Goal: Transaction & Acquisition: Obtain resource

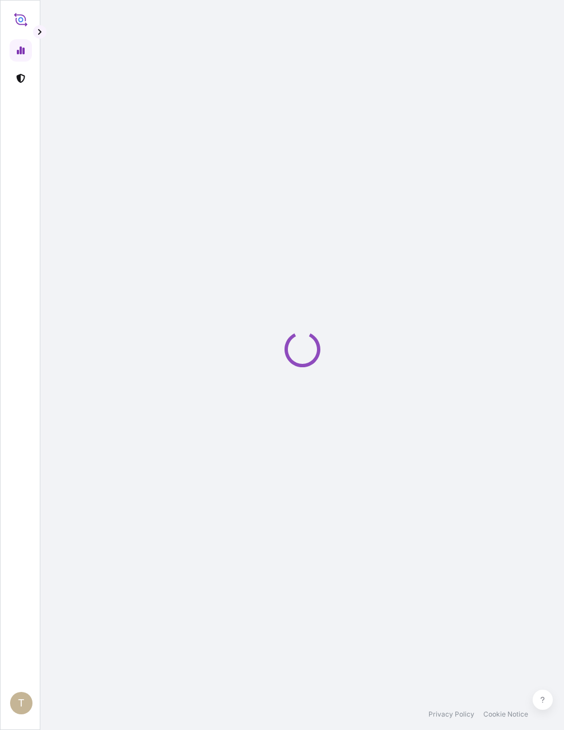
select select "2025"
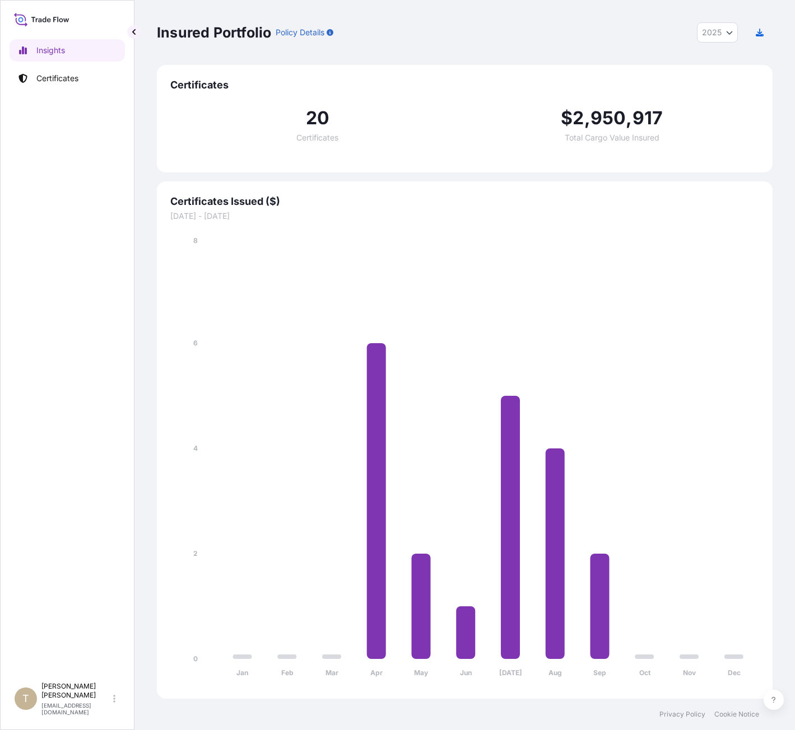
click at [93, 464] on div "Insights Certificates" at bounding box center [67, 353] width 115 height 648
click at [82, 71] on link "Certificates" at bounding box center [67, 78] width 115 height 22
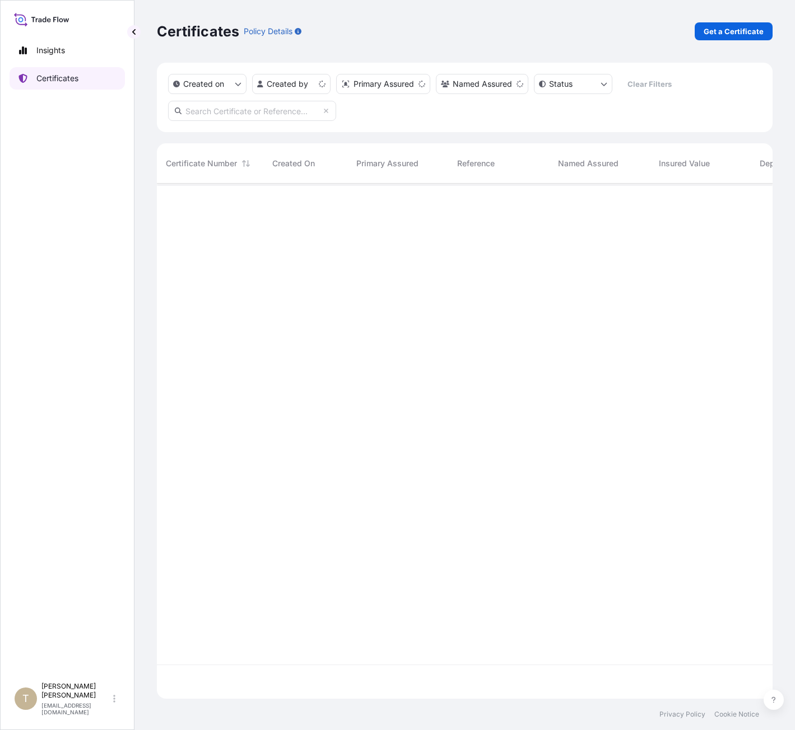
scroll to position [513, 607]
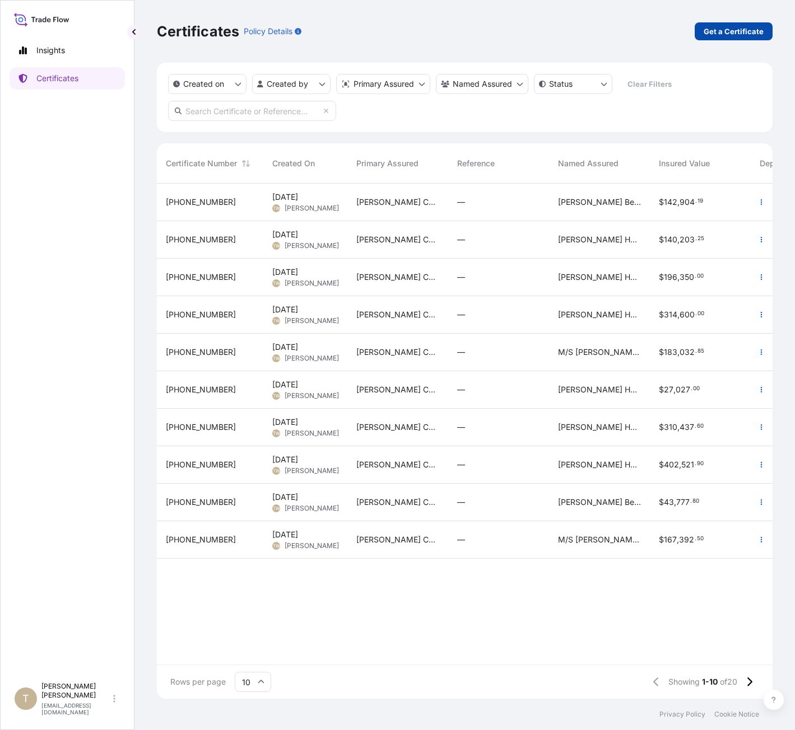
click at [563, 26] on p "Get a Certificate" at bounding box center [734, 31] width 60 height 11
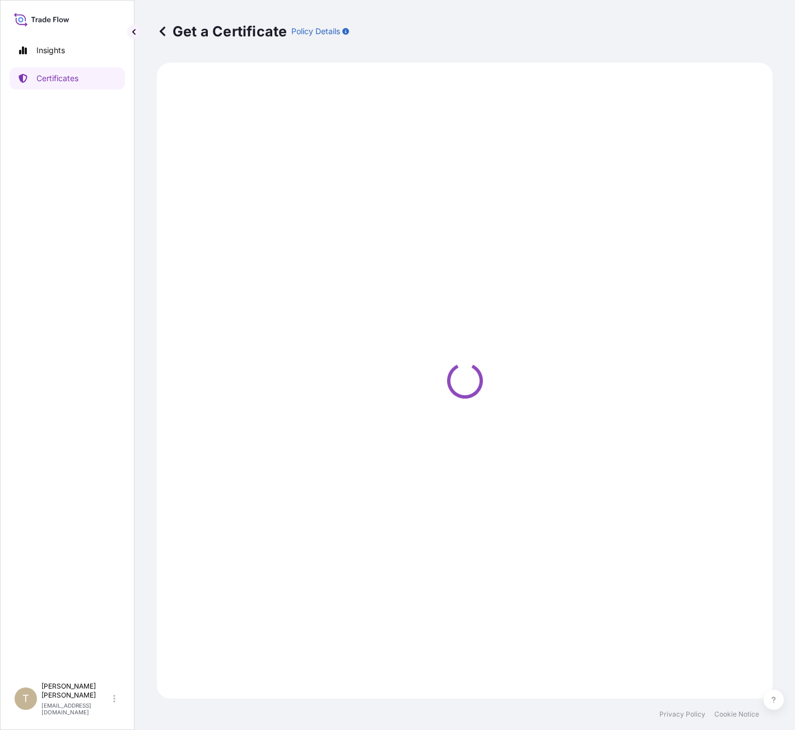
select select "Barge"
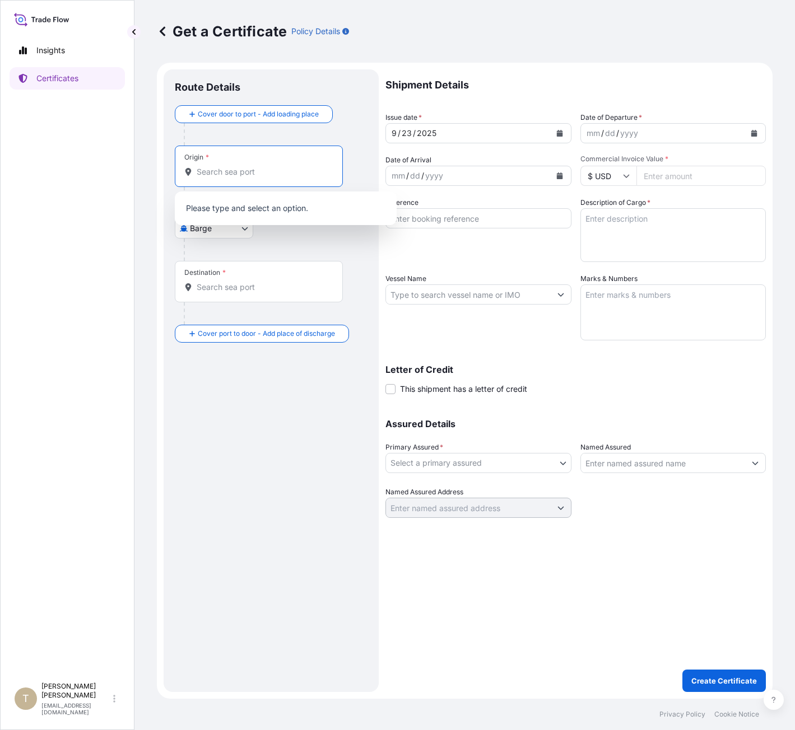
click at [240, 174] on input "Origin *" at bounding box center [263, 171] width 132 height 11
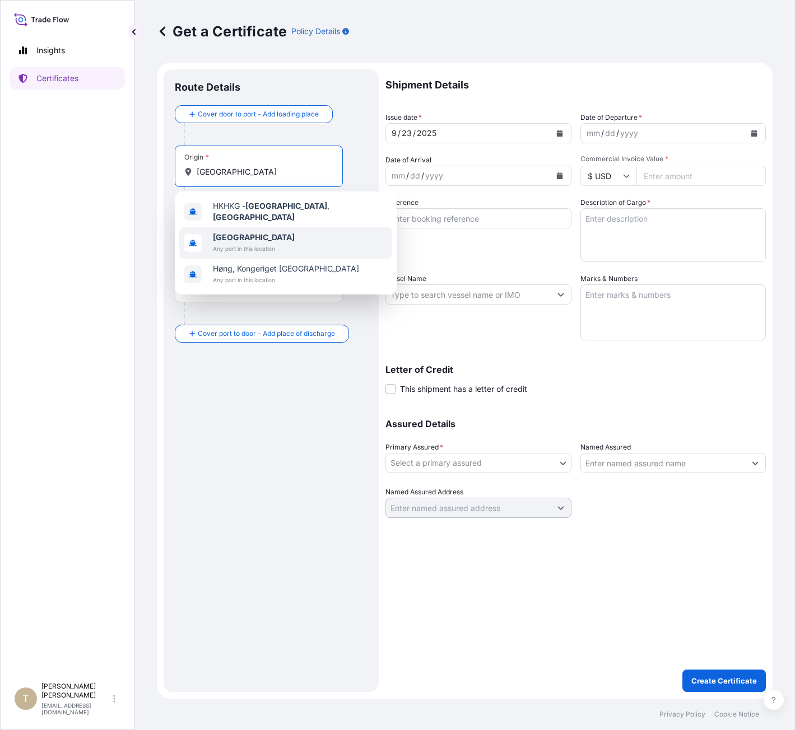
click at [250, 238] on span "[GEOGRAPHIC_DATA]" at bounding box center [254, 237] width 82 height 11
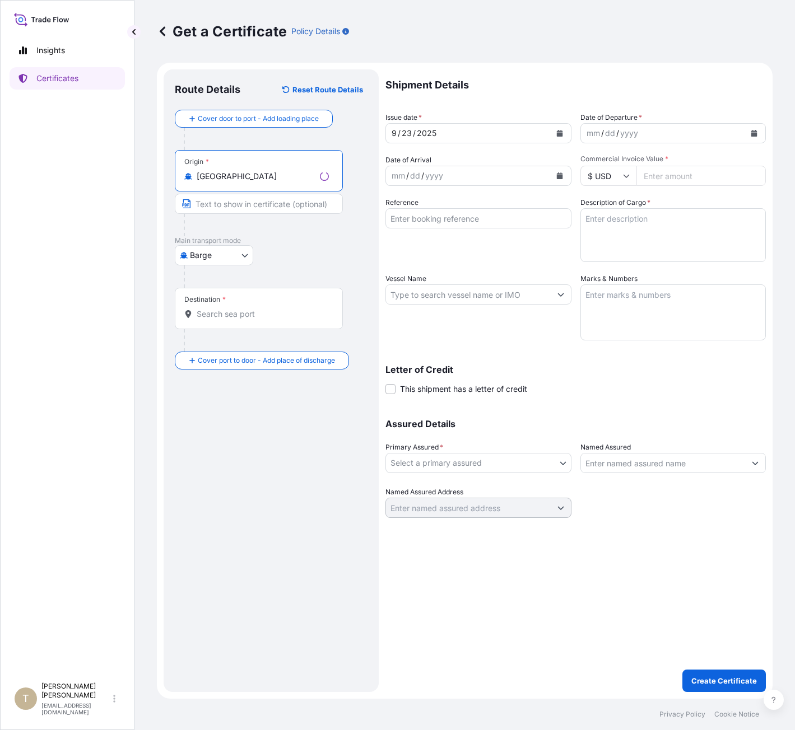
type input "[GEOGRAPHIC_DATA]"
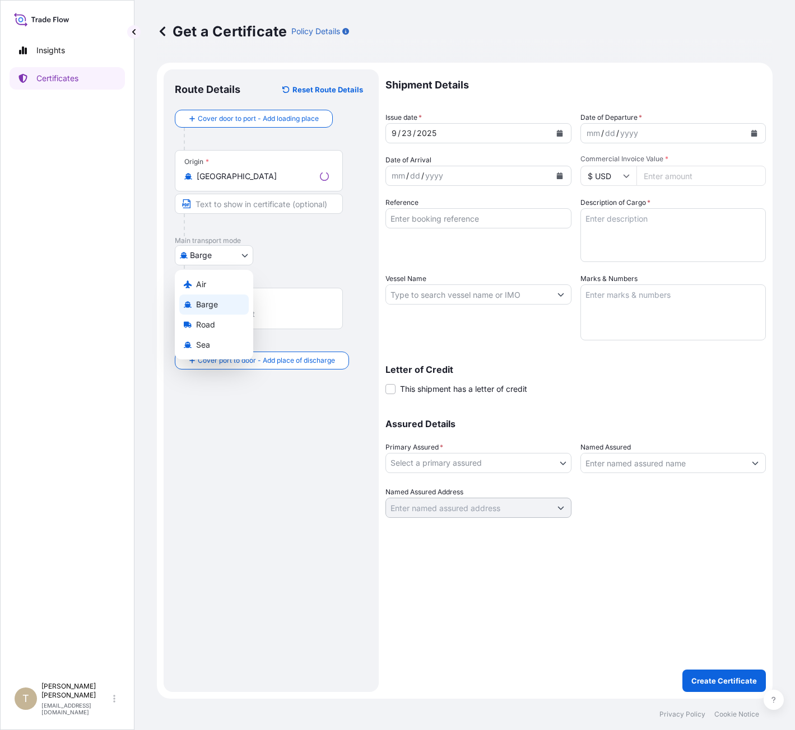
click at [211, 257] on body "10 options available. 2 options available. 0 options available. 3 options avail…" at bounding box center [397, 365] width 795 height 730
click at [213, 344] on div "Sea" at bounding box center [213, 345] width 69 height 20
select select "Sea"
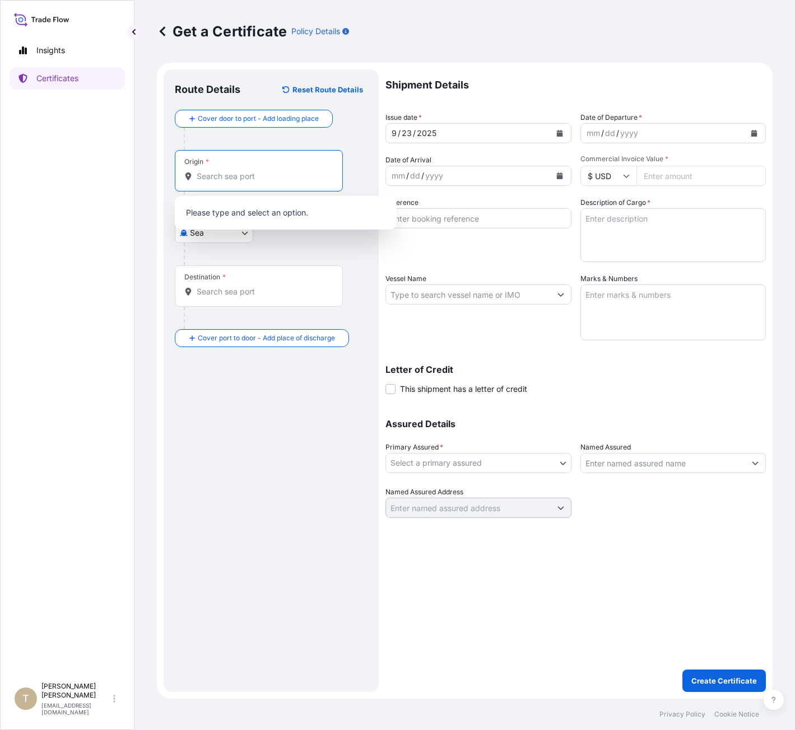
click at [229, 181] on input "Origin *" at bounding box center [263, 176] width 132 height 11
click at [220, 175] on input "Origin *" at bounding box center [263, 176] width 132 height 11
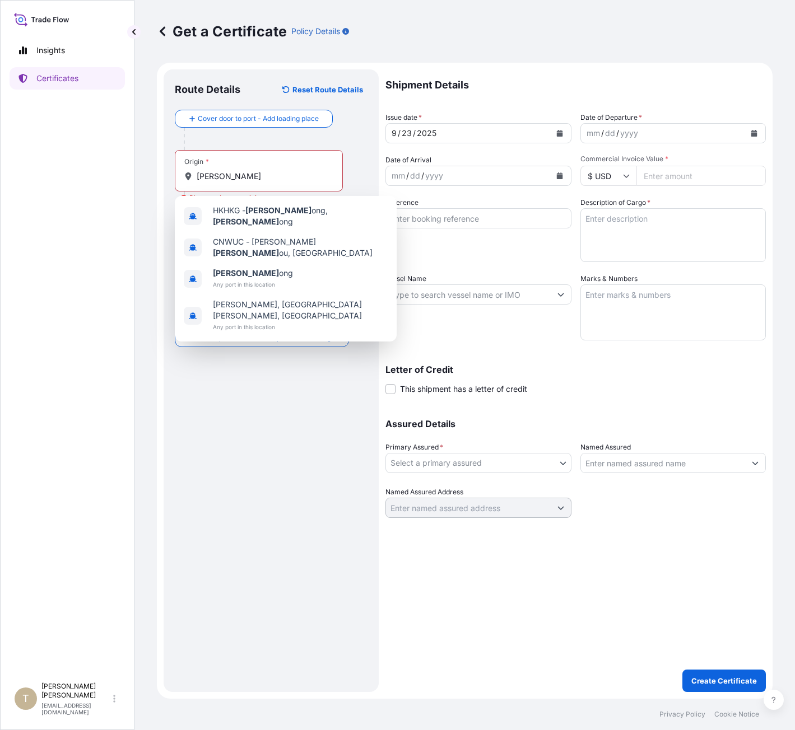
drag, startPoint x: 274, startPoint y: 510, endPoint x: 255, endPoint y: 479, distance: 36.7
click at [274, 509] on div "Route Details Reset Route Details Cover door to port - Add loading place Place …" at bounding box center [271, 381] width 193 height 600
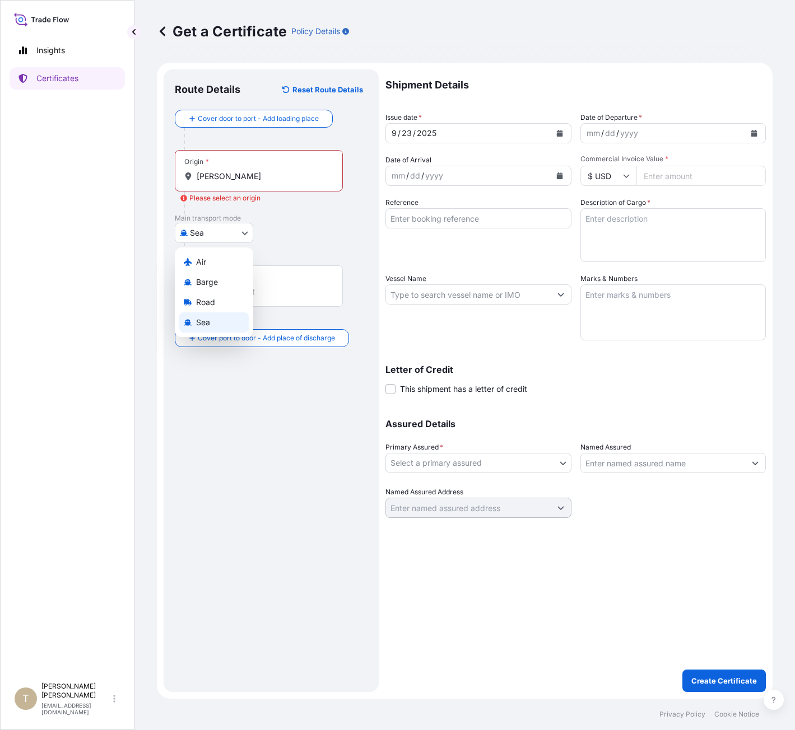
click at [236, 232] on body "4 options available. Insights Certificates T Tamra Woodberry tamra_woodberry@b-…" at bounding box center [397, 365] width 795 height 730
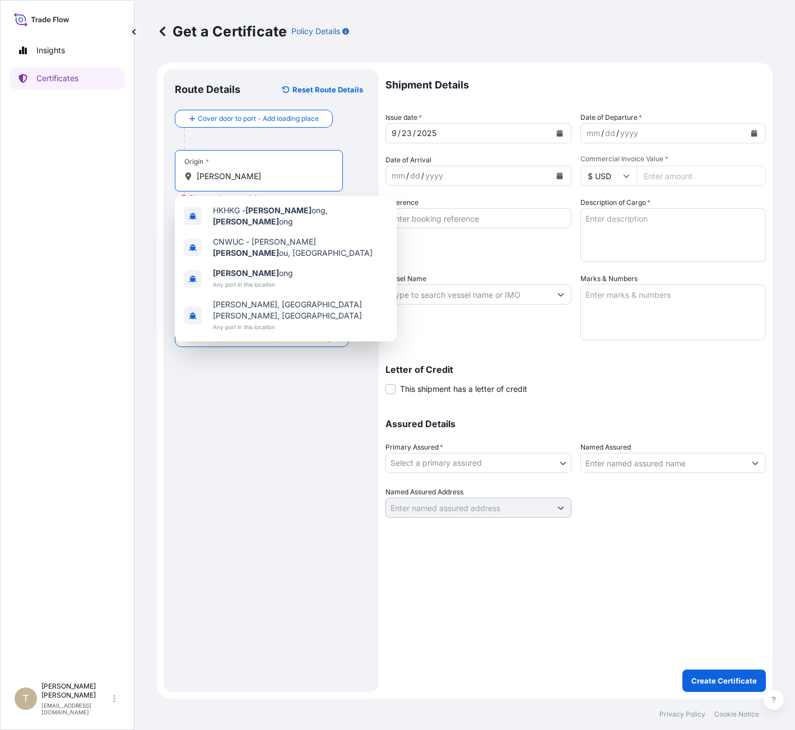
click at [241, 175] on input "hong k" at bounding box center [263, 176] width 132 height 11
click at [248, 268] on span "Hong K ong" at bounding box center [253, 273] width 80 height 11
type input "Hong Kong"
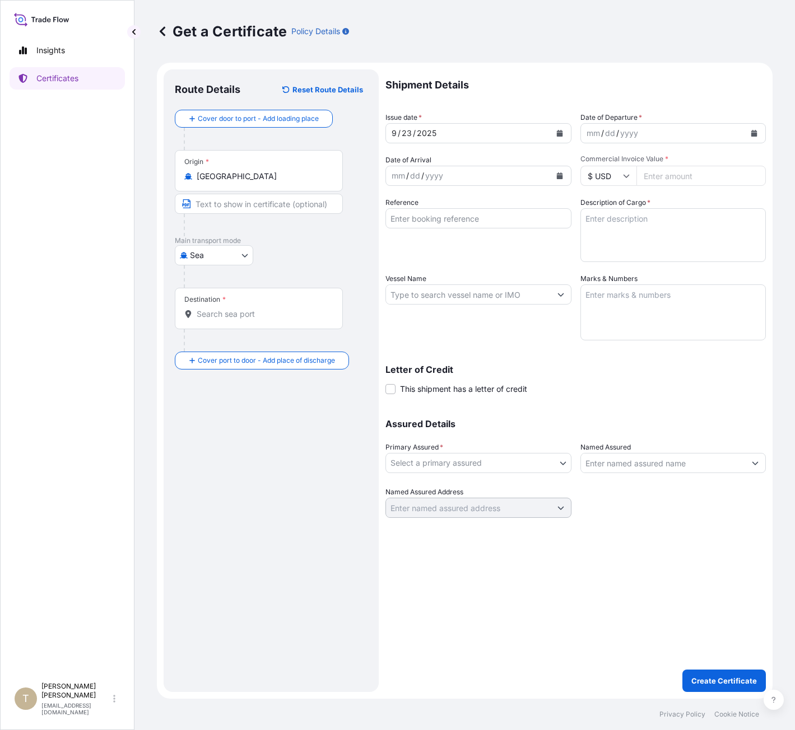
click at [283, 246] on div "Sea Air Barge Road Sea" at bounding box center [271, 255] width 193 height 20
click at [229, 319] on div "Destination *" at bounding box center [259, 308] width 168 height 41
click at [229, 319] on input "Destination *" at bounding box center [263, 314] width 132 height 11
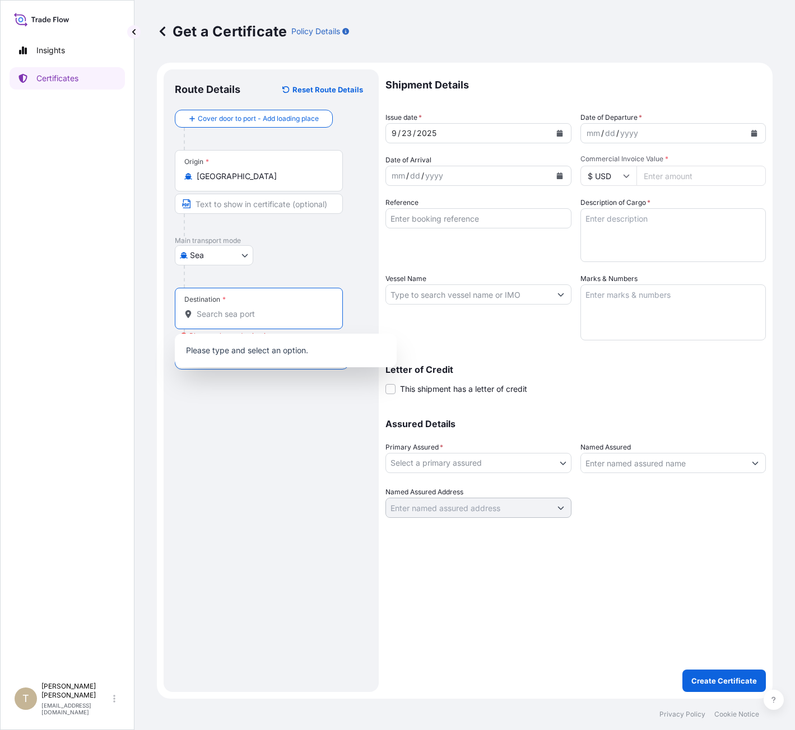
click at [206, 315] on input "Destination * Please select a destination" at bounding box center [263, 314] width 132 height 11
click at [246, 355] on span "Any port in this location" at bounding box center [277, 359] width 129 height 11
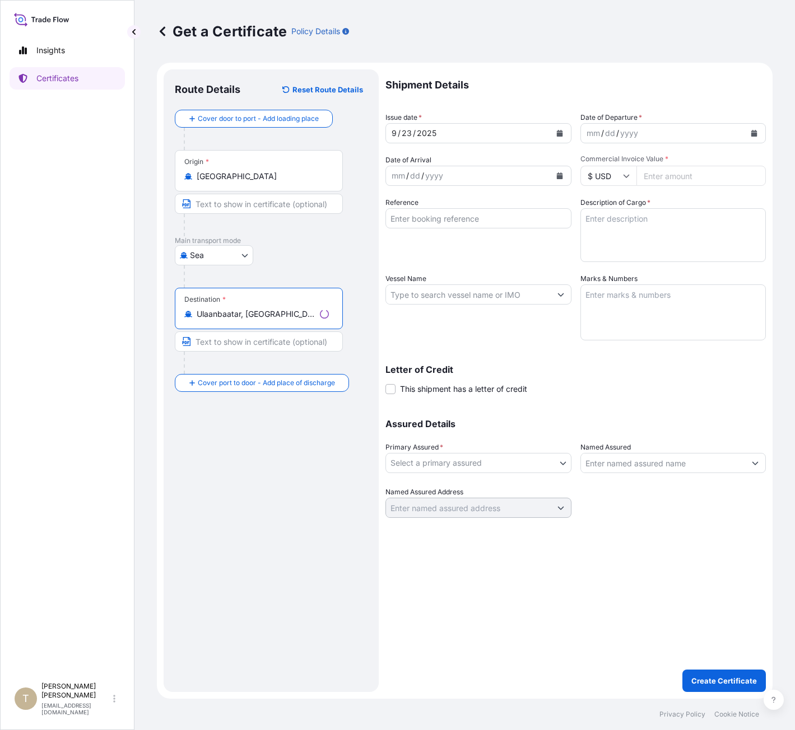
type input "Ulaanbaatar, Mongolia"
click at [250, 444] on div "Route Details Reset Route Details Cover door to port - Add loading place Place …" at bounding box center [271, 381] width 193 height 600
click at [257, 441] on div "Route Details Reset Route Details Cover door to port - Add loading place Place …" at bounding box center [271, 381] width 193 height 600
click at [563, 134] on button "Calendar" at bounding box center [754, 133] width 18 height 18
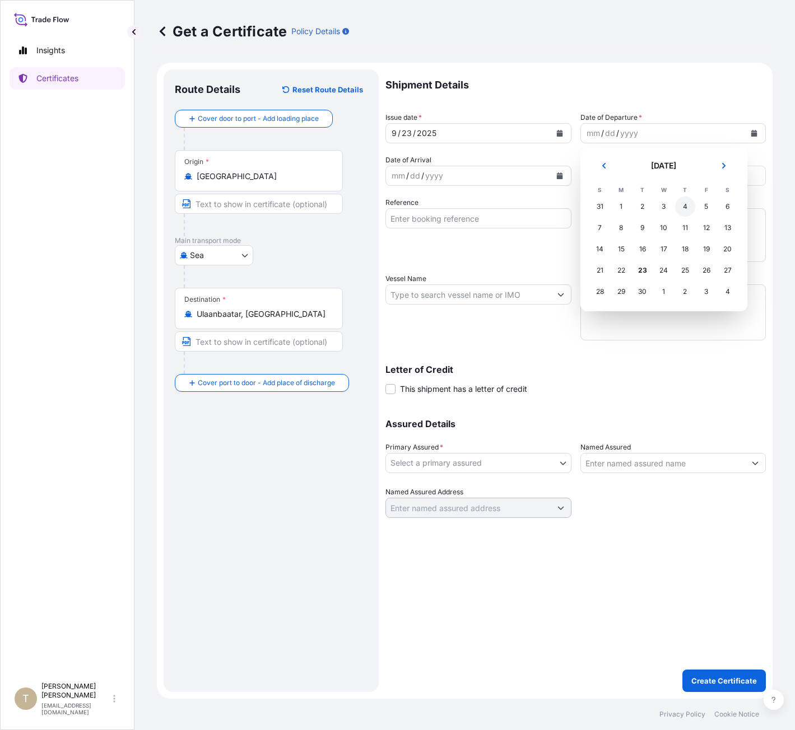
click at [563, 203] on div "4" at bounding box center [685, 207] width 20 height 20
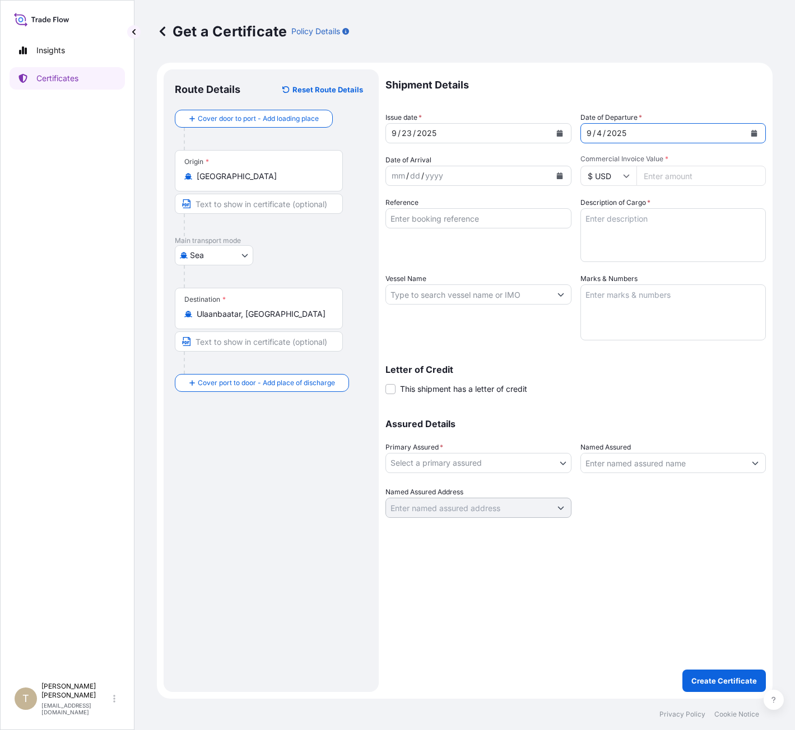
click at [483, 255] on div "Reference" at bounding box center [478, 229] width 186 height 65
click at [563, 174] on input "Commercial Invoice Value *" at bounding box center [701, 176] width 130 height 20
click at [563, 229] on textarea "Description of Cargo *" at bounding box center [673, 235] width 186 height 54
click at [563, 176] on input "120000" at bounding box center [701, 176] width 130 height 20
type input "120000.00"
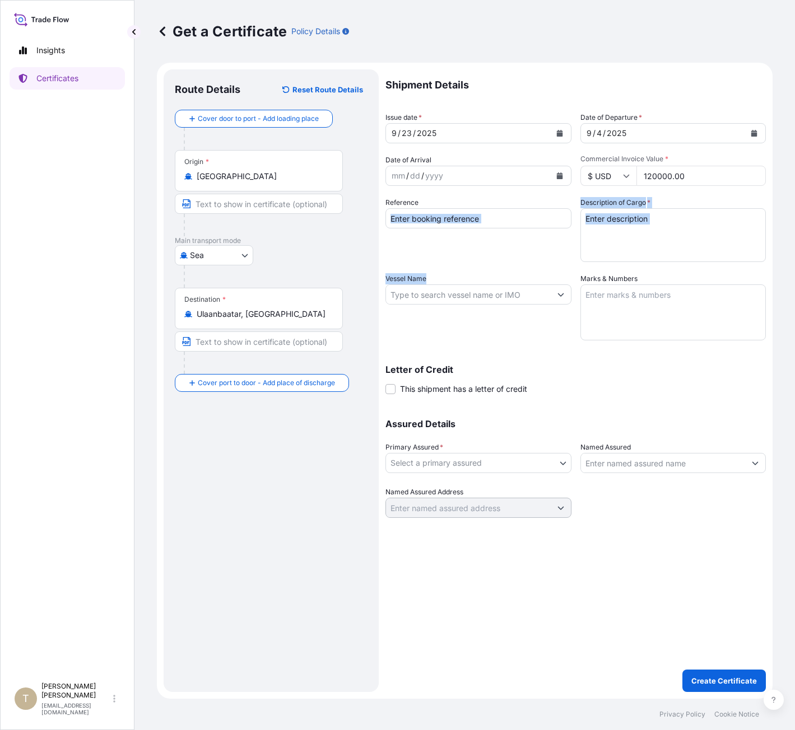
click at [495, 268] on div "Shipment Details Issue date * 9 / 23 / 2025 Date of Departure * 9 / 4 / 2025 Da…" at bounding box center [575, 293] width 380 height 449
click at [498, 258] on div "Reference" at bounding box center [478, 229] width 186 height 65
click at [482, 311] on div "Vessel Name" at bounding box center [478, 306] width 186 height 67
click at [563, 245] on textarea "Description of Cargo *" at bounding box center [673, 235] width 186 height 54
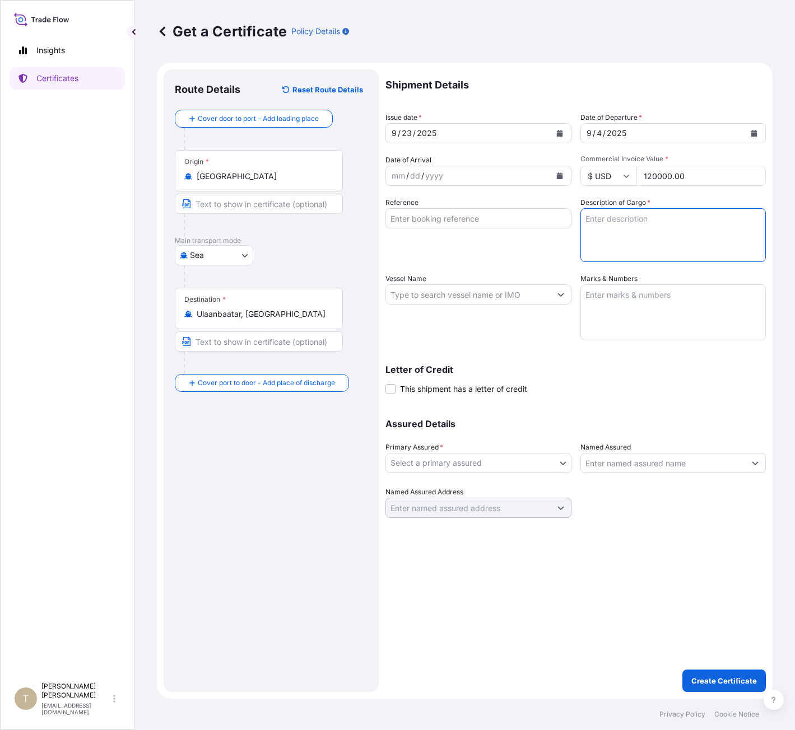
click at [532, 260] on div "Reference" at bounding box center [478, 229] width 186 height 65
click at [543, 367] on p "Letter of Credit" at bounding box center [575, 369] width 380 height 9
click at [563, 218] on textarea "Description of Cargo *" at bounding box center [673, 235] width 186 height 54
type textarea "800 Cases of Jack Daniel's Product"
click at [563, 371] on p "Letter of Credit" at bounding box center [575, 369] width 380 height 9
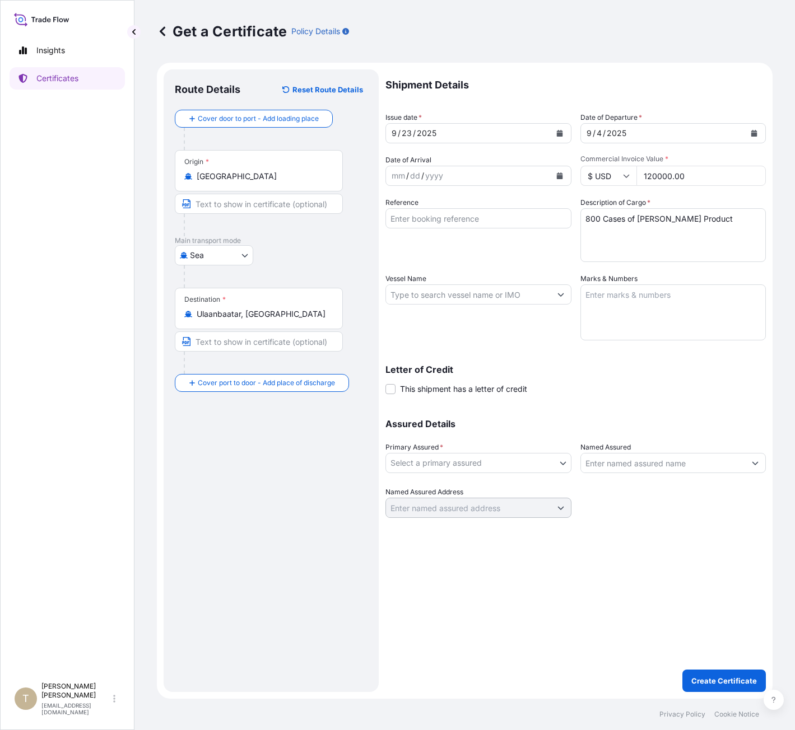
click at [563, 296] on textarea "Marks & Numbers" at bounding box center [673, 313] width 186 height 56
paste textarea "BOND-25-BF-070B"
click at [563, 324] on textarea "BOND-25-BF-070B" at bounding box center [673, 313] width 186 height 56
click at [563, 322] on textarea "BOND-25-BF-070B" at bounding box center [673, 313] width 186 height 56
type textarea "BOND-25-BF-070B"
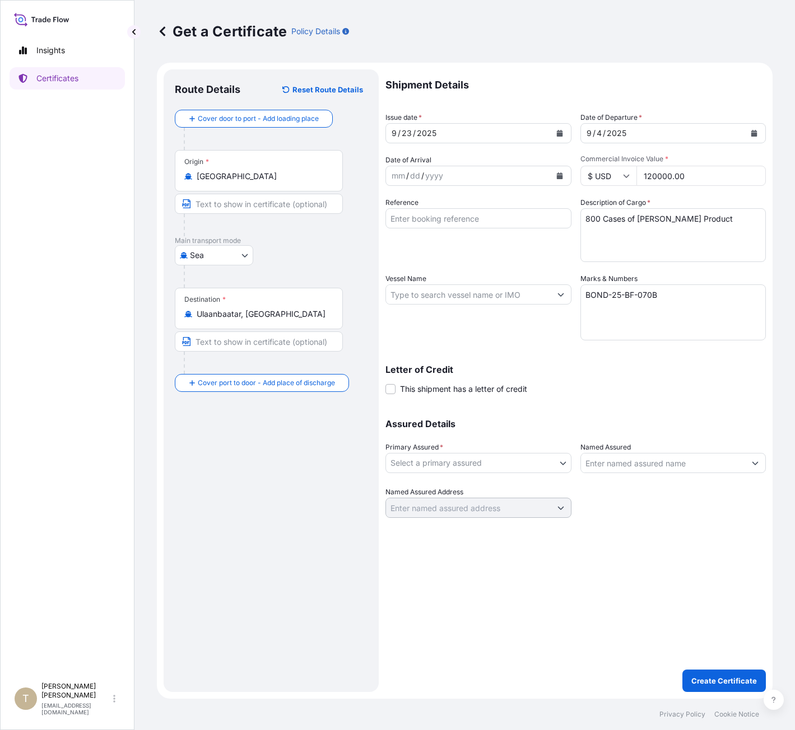
click at [457, 296] on input "Vessel Name" at bounding box center [468, 295] width 165 height 20
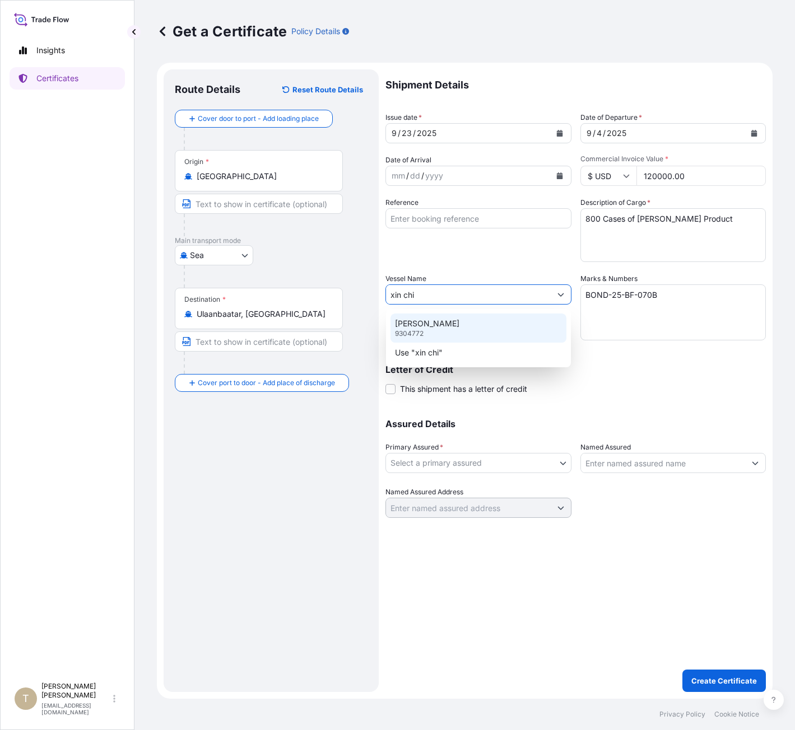
click at [426, 323] on p "XIN CHI WAN" at bounding box center [427, 323] width 64 height 11
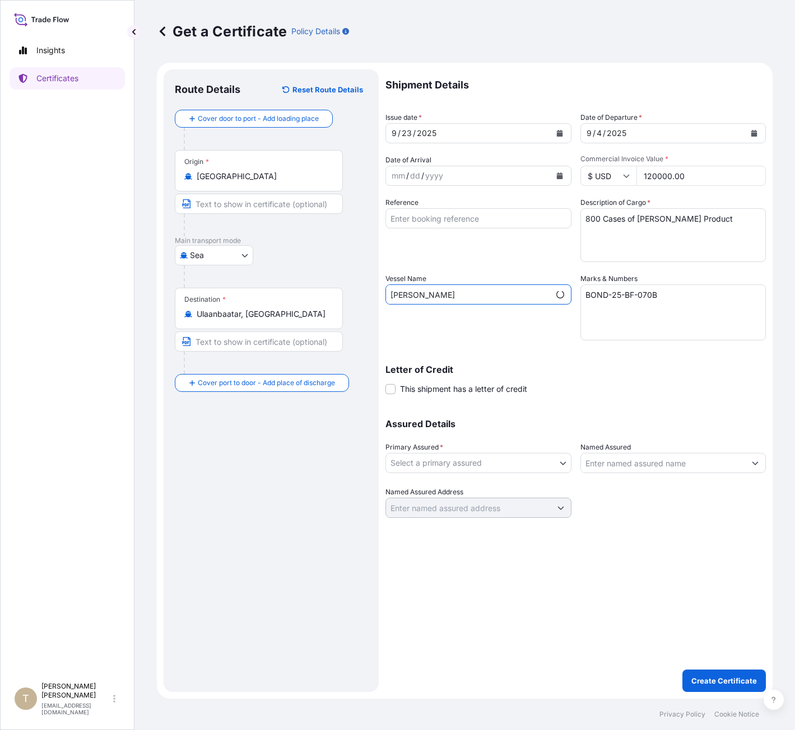
type input "XIN CHI WAN"
click at [525, 361] on div "Letter of Credit This shipment has a letter of credit Letter of credit * Letter…" at bounding box center [575, 373] width 380 height 43
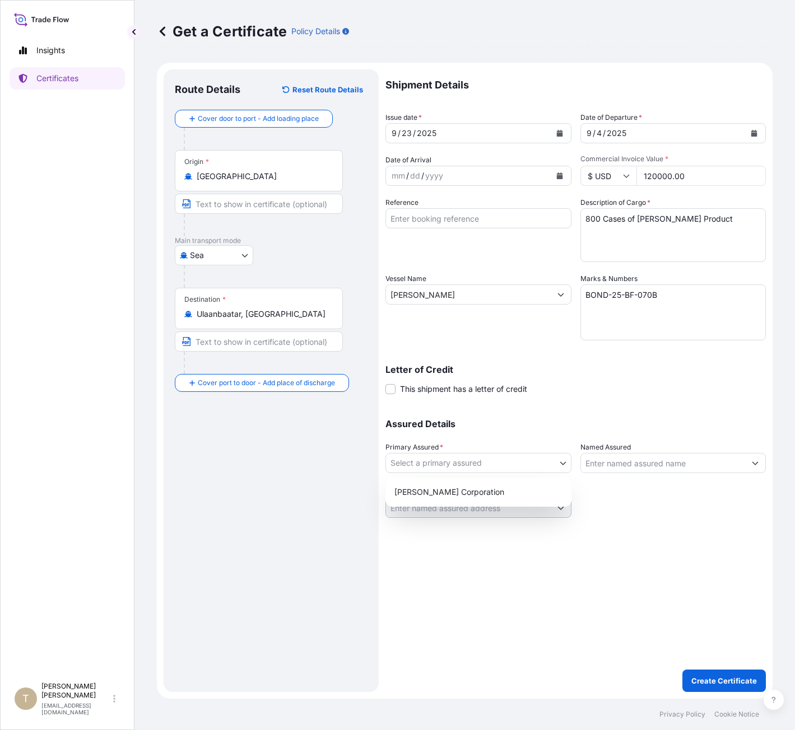
click at [510, 467] on body "1 option available. 7 options available. 1 option available. 2 options availabl…" at bounding box center [397, 365] width 795 height 730
click at [464, 497] on div "Brown-Forman Corporation" at bounding box center [478, 492] width 177 height 20
select select "31473"
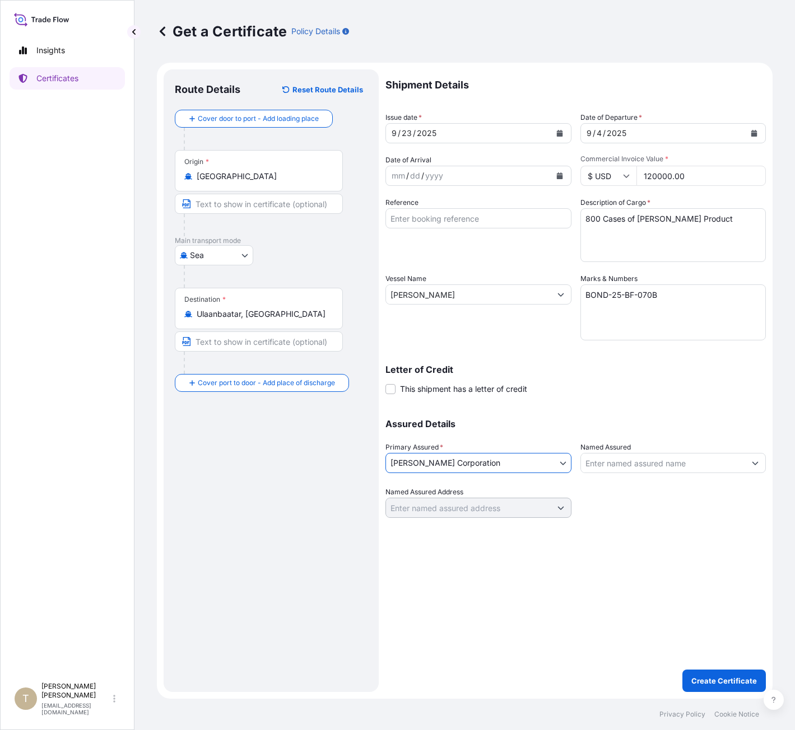
click at [563, 465] on input "Named Assured" at bounding box center [663, 463] width 165 height 20
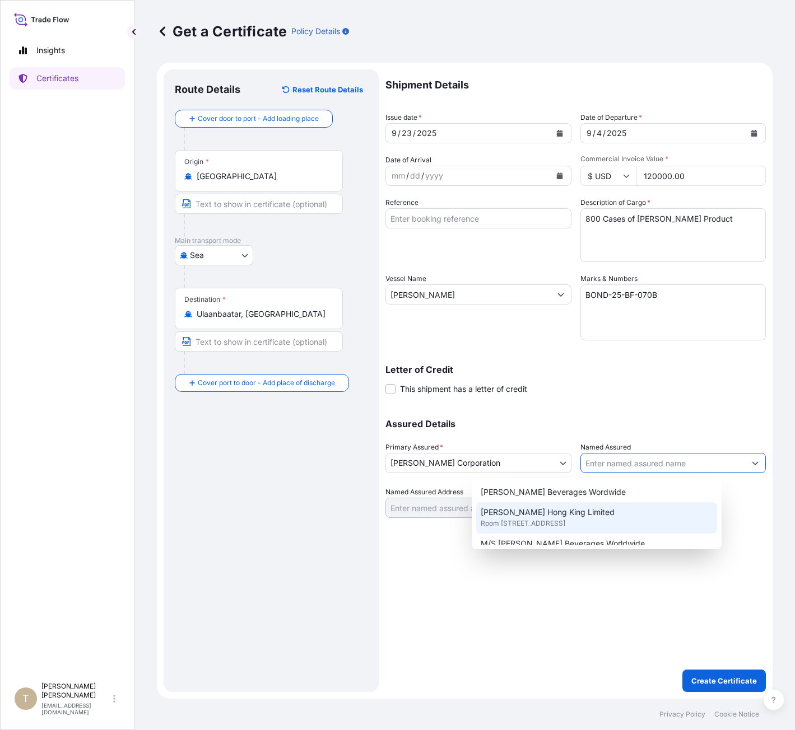
click at [563, 515] on span "Brown-Forman Hong King Limited" at bounding box center [548, 512] width 134 height 11
type input "Brown-Forman Hong King Limited"
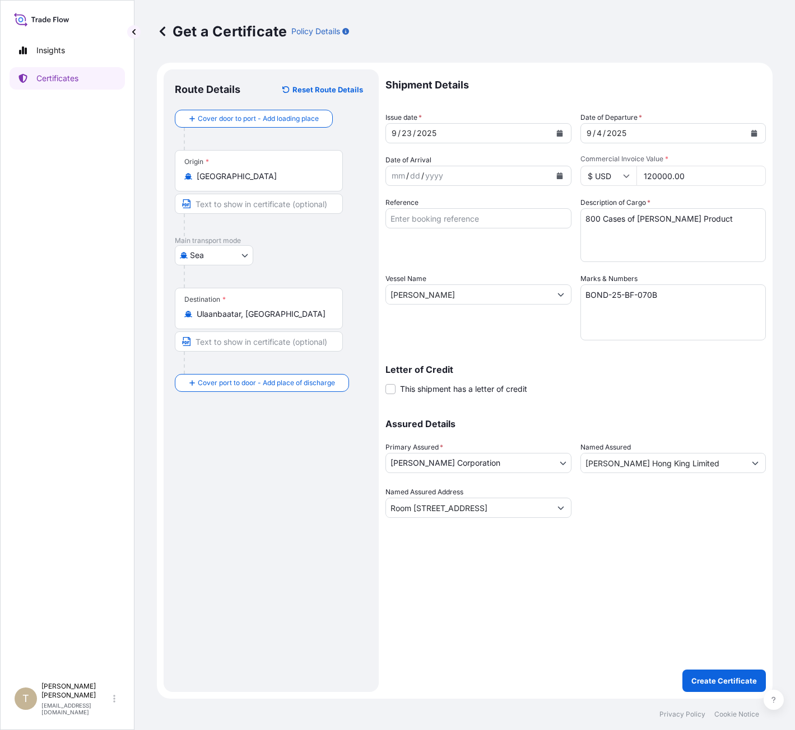
click at [563, 583] on div "Shipment Details Issue date * 9 / 23 / 2025 Date of Departure * 9 / 4 / 2025 Da…" at bounding box center [575, 380] width 380 height 623
click at [563, 682] on p "Create Certificate" at bounding box center [724, 681] width 66 height 11
type input "Room 802B 8th FloorTower One, Admiralty Centre18 Harcourt Road"
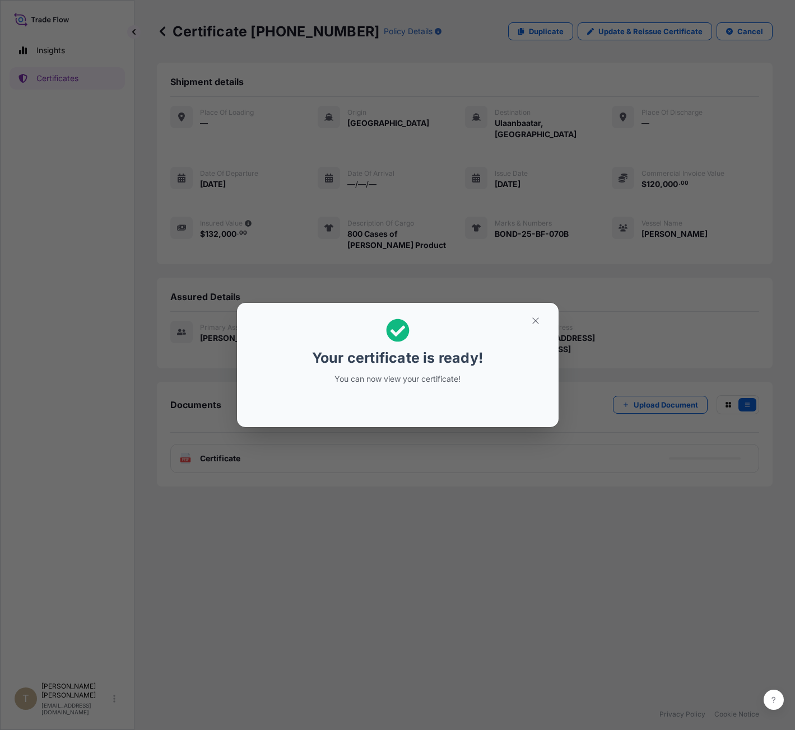
click at [446, 495] on div "Your certificate is ready! You can now view your certificate!" at bounding box center [397, 365] width 795 height 730
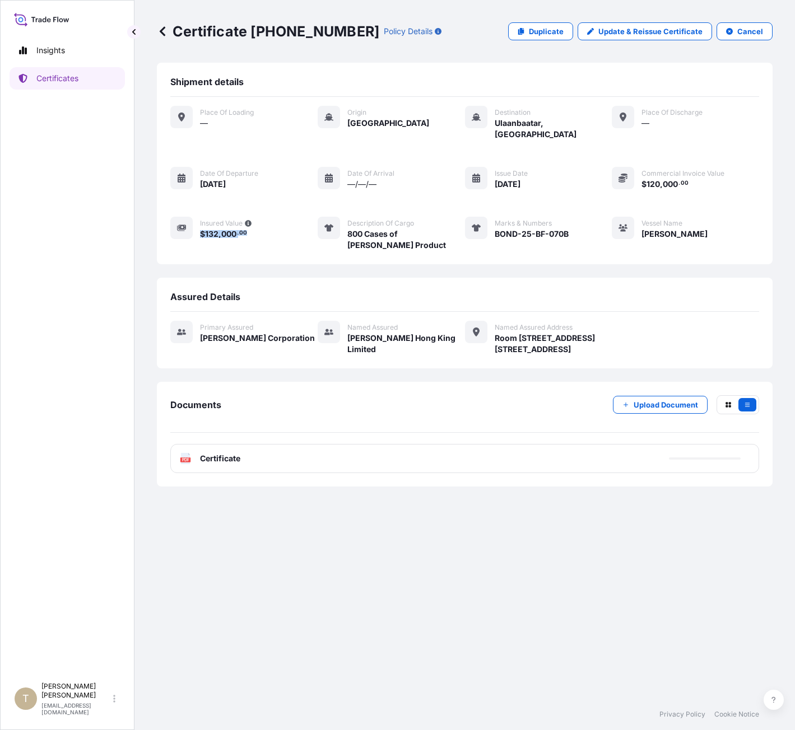
drag, startPoint x: 246, startPoint y: 225, endPoint x: 198, endPoint y: 226, distance: 48.2
click at [198, 226] on div "Insured Value $ 132 , 000 . 00" at bounding box center [210, 234] width 81 height 34
click at [223, 237] on div "Insured Value $ 132 , 000 . 00" at bounding box center [210, 234] width 81 height 34
drag, startPoint x: 248, startPoint y: 226, endPoint x: 201, endPoint y: 226, distance: 47.1
click at [201, 228] on span "$ 132 , 000 . 00" at bounding box center [226, 233] width 52 height 11
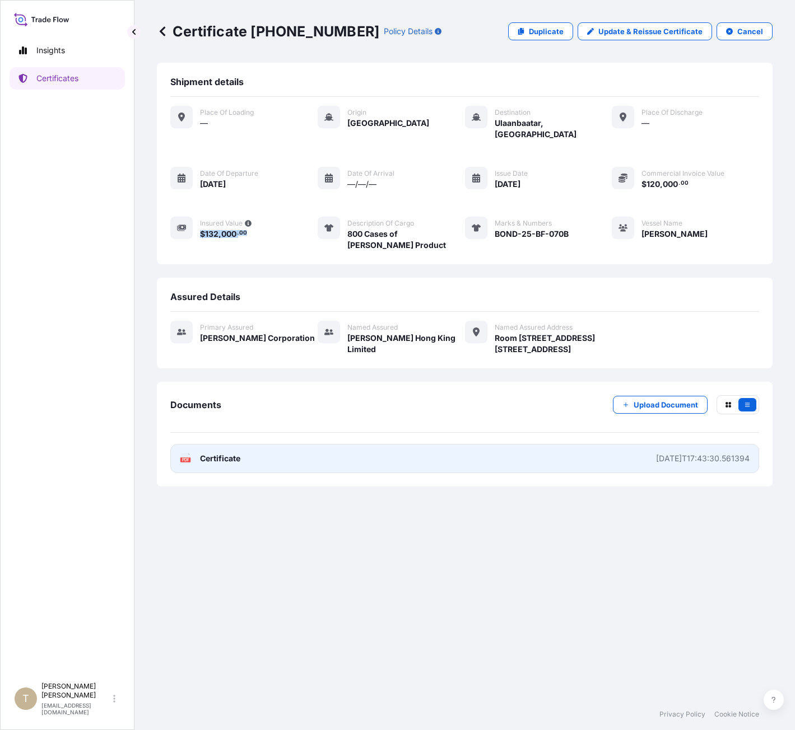
click at [563, 463] on div "2025-09-23T17:43:30.561394" at bounding box center [703, 458] width 94 height 11
